Goal: Task Accomplishment & Management: Use online tool/utility

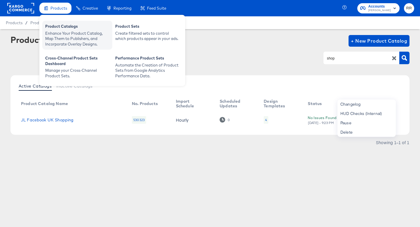
click at [64, 31] on div "Enhance Your Product Catalog, Map Them to Publishers, and Incorporate Overlay D…" at bounding box center [77, 39] width 64 height 16
click at [66, 33] on div "Enhance Your Product Catalog, Map Them to Publishers, and Incorporate Overlay D…" at bounding box center [77, 39] width 64 height 16
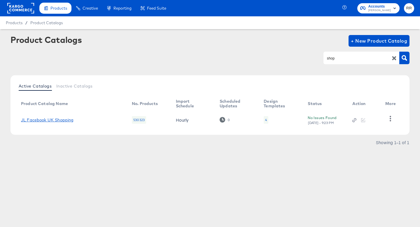
click at [70, 122] on link "JL Facebook UK Shopping" at bounding box center [47, 119] width 52 height 5
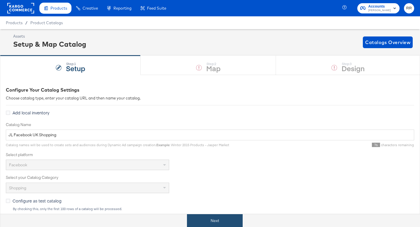
click at [205, 216] on button "Next" at bounding box center [215, 220] width 56 height 13
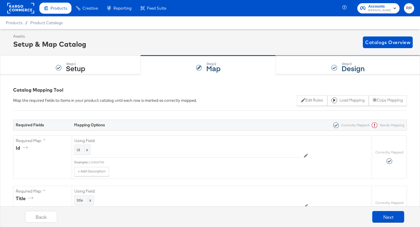
click at [327, 66] on div "Step: 3 Design" at bounding box center [348, 65] width 144 height 19
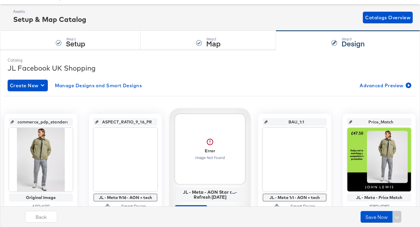
scroll to position [41, 0]
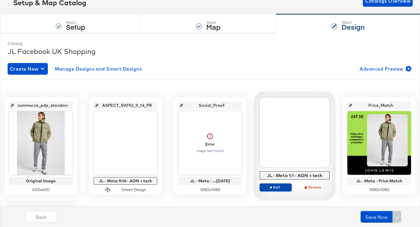
click at [279, 185] on span "Edit" at bounding box center [275, 187] width 27 height 4
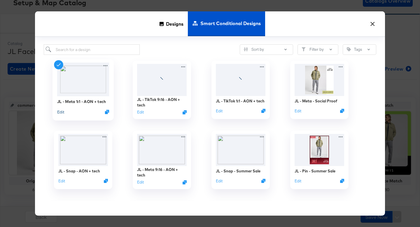
click at [63, 111] on button "Edit" at bounding box center [60, 112] width 7 height 6
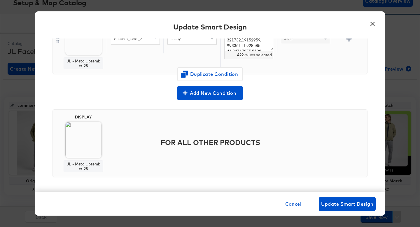
scroll to position [60, 0]
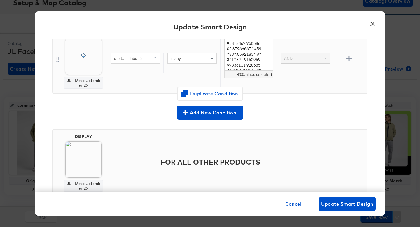
click at [370, 24] on button "×" at bounding box center [372, 22] width 10 height 10
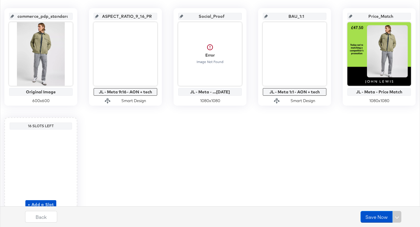
scroll to position [80, 0]
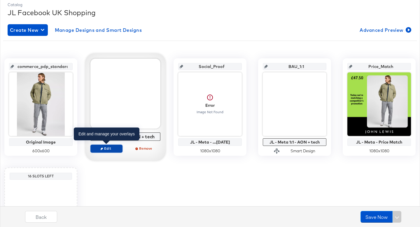
click at [112, 151] on button "Edit" at bounding box center [106, 148] width 32 height 8
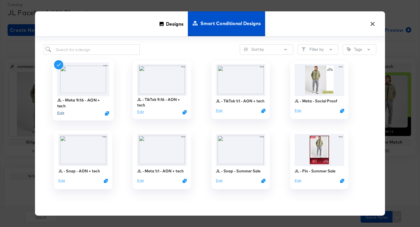
click at [63, 112] on button "Edit" at bounding box center [60, 113] width 7 height 6
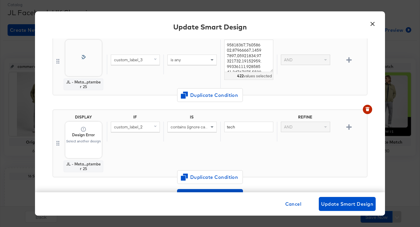
scroll to position [66, 0]
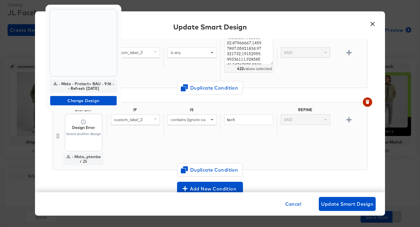
click at [365, 102] on div at bounding box center [210, 113] width 420 height 227
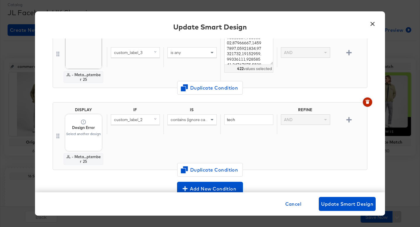
click at [369, 103] on icon "button" at bounding box center [367, 102] width 4 height 4
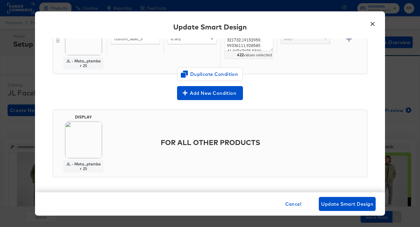
scroll to position [0, 0]
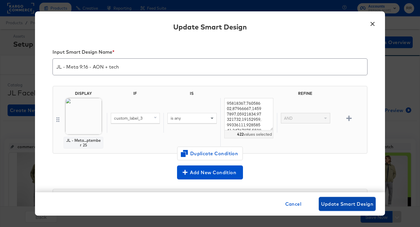
click at [346, 200] on span "Update Smart Design" at bounding box center [347, 204] width 52 height 8
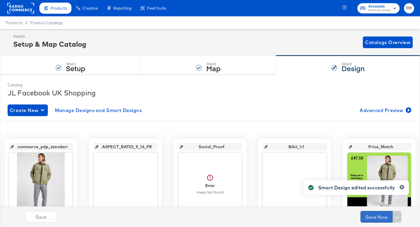
click at [370, 219] on button "Save Now" at bounding box center [376, 217] width 32 height 12
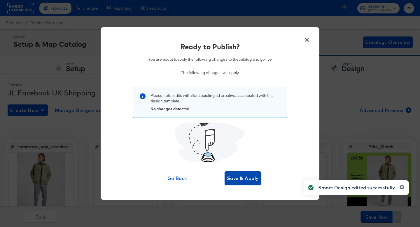
click at [237, 177] on span "Save & Apply" at bounding box center [243, 178] width 32 height 8
